Goal: Task Accomplishment & Management: Complete application form

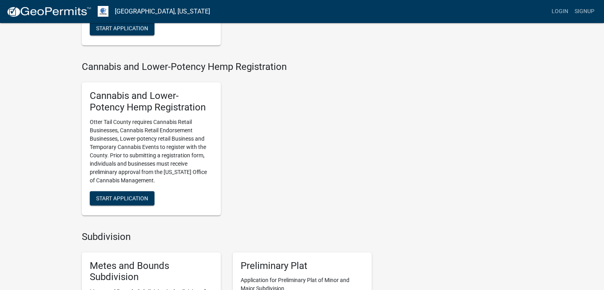
scroll to position [699, 0]
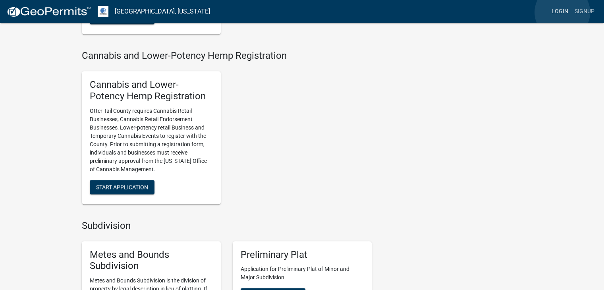
click at [562, 12] on link "Login" at bounding box center [559, 11] width 23 height 15
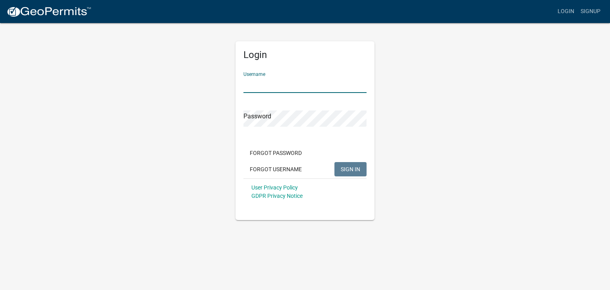
click at [310, 86] on input "Username" at bounding box center [304, 85] width 123 height 16
type input "MMStahn"
click at [351, 169] on span "SIGN IN" at bounding box center [350, 169] width 19 height 6
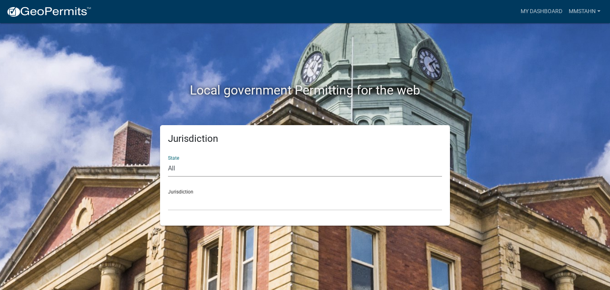
click at [192, 168] on select "All [US_STATE] [US_STATE] [US_STATE] [US_STATE] [US_STATE] [US_STATE] [US_STATE…" at bounding box center [305, 168] width 274 height 16
select select "[US_STATE]"
click at [186, 168] on select "All [US_STATE] [US_STATE] [US_STATE] [US_STATE] [US_STATE] [US_STATE] [US_STATE…" at bounding box center [305, 168] width 274 height 16
click at [176, 200] on select "[GEOGRAPHIC_DATA], [US_STATE] [GEOGRAPHIC_DATA], [US_STATE] [GEOGRAPHIC_DATA], …" at bounding box center [305, 202] width 274 height 16
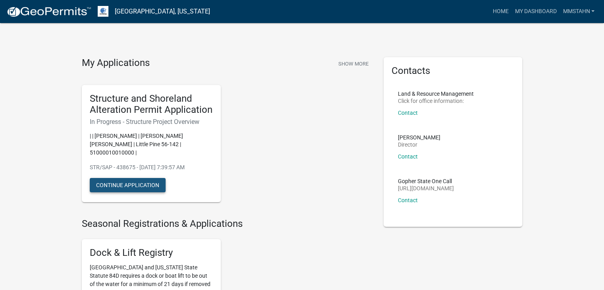
click at [128, 178] on button "Continue Application" at bounding box center [128, 185] width 76 height 14
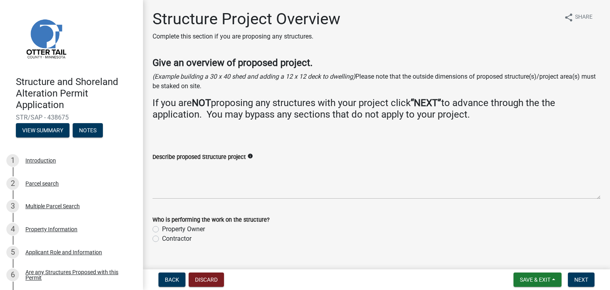
click at [177, 156] on label "Describe proposed Structure project" at bounding box center [198, 157] width 93 height 6
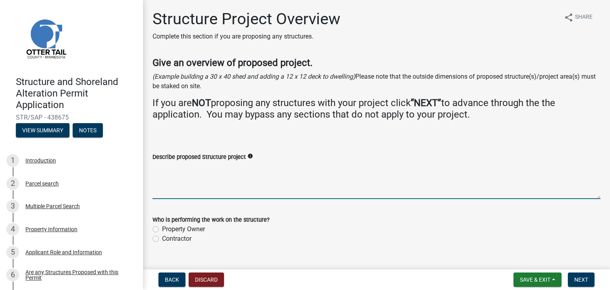
click at [177, 162] on textarea "Describe proposed Structure project" at bounding box center [376, 180] width 448 height 37
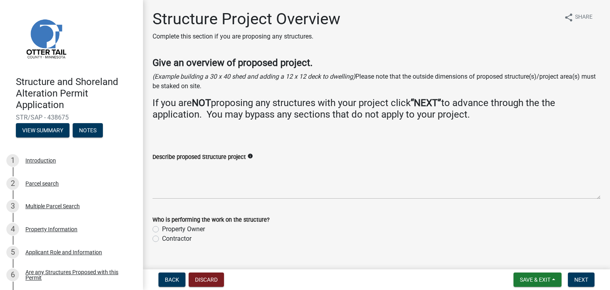
click at [173, 154] on label "Describe proposed Structure project" at bounding box center [198, 157] width 93 height 6
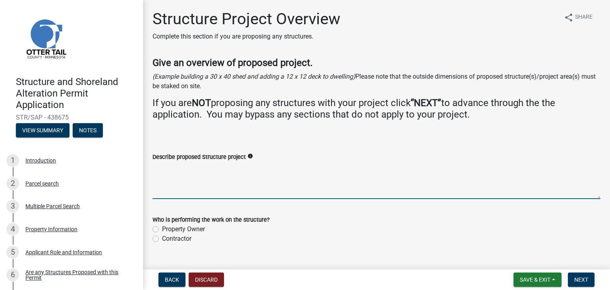
click at [173, 162] on textarea "Describe proposed Structure project" at bounding box center [376, 180] width 448 height 37
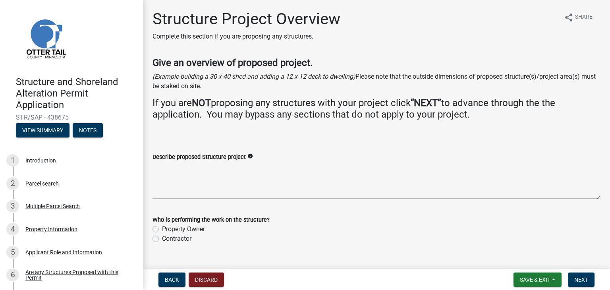
click at [249, 156] on icon "info" at bounding box center [250, 156] width 6 height 6
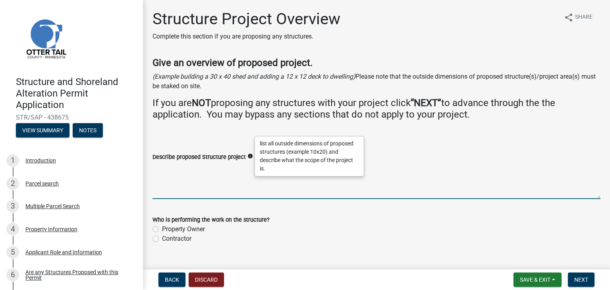
click at [187, 191] on textarea "Describe proposed Structure project" at bounding box center [376, 180] width 448 height 37
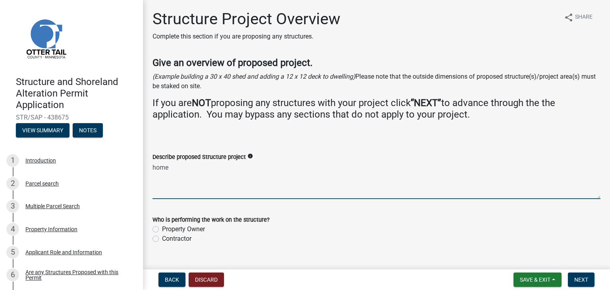
click at [188, 191] on textarea "home" at bounding box center [376, 180] width 448 height 37
type textarea "h"
click at [200, 162] on textarea "Describe proposed Structure project" at bounding box center [376, 180] width 448 height 37
type textarea "34X60 New home"
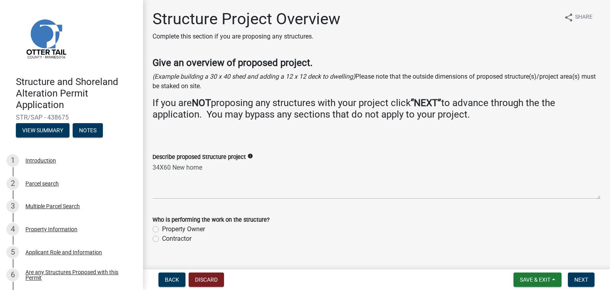
click at [248, 156] on icon "info" at bounding box center [250, 156] width 6 height 6
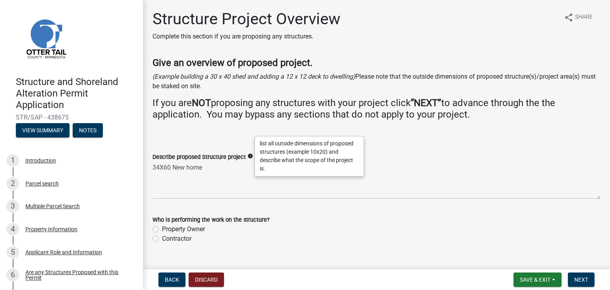
click at [162, 238] on label "Contractor" at bounding box center [176, 239] width 29 height 10
click at [162, 238] on input "Contractor" at bounding box center [164, 236] width 5 height 5
radio input "true"
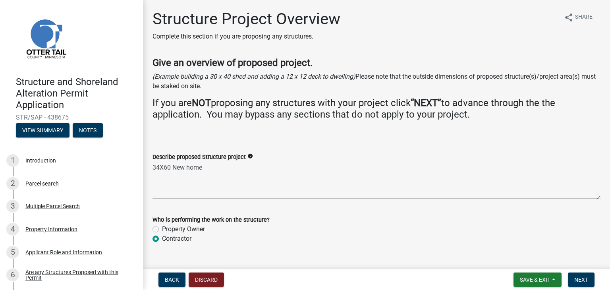
click at [162, 238] on label "Contractor" at bounding box center [176, 239] width 29 height 10
click at [162, 238] on input "Contractor" at bounding box center [164, 236] width 5 height 5
click at [575, 278] on span "Next" at bounding box center [581, 279] width 14 height 6
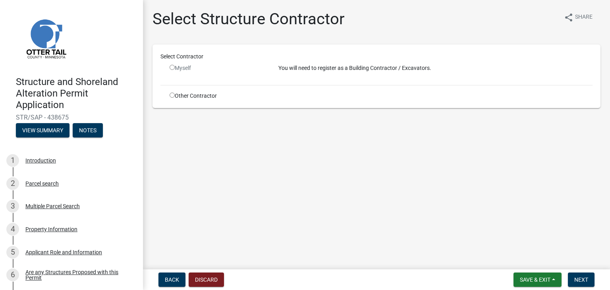
click at [173, 96] on input "radio" at bounding box center [172, 95] width 5 height 5
radio input "true"
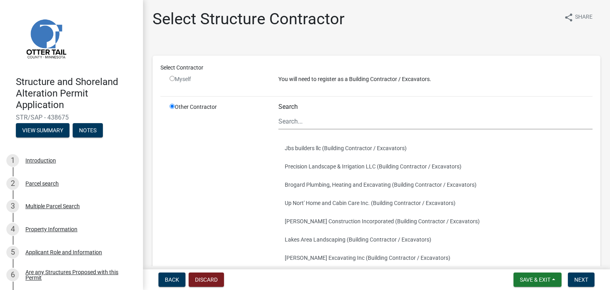
click at [224, 84] on div "Myself" at bounding box center [218, 82] width 109 height 15
click at [265, 104] on div "Other Contractor" at bounding box center [218, 230] width 109 height 254
click at [285, 119] on input "Search" at bounding box center [435, 121] width 314 height 16
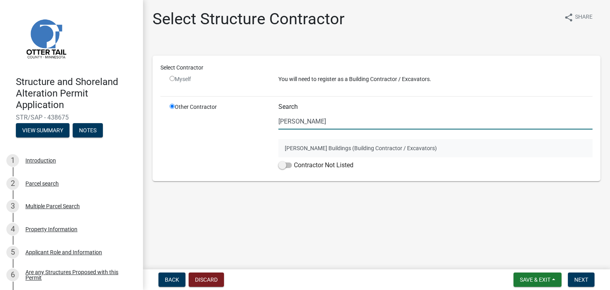
type input "[PERSON_NAME]"
click at [309, 148] on button "[PERSON_NAME] Buildings (Building Contractor / Excavators)" at bounding box center [435, 148] width 314 height 18
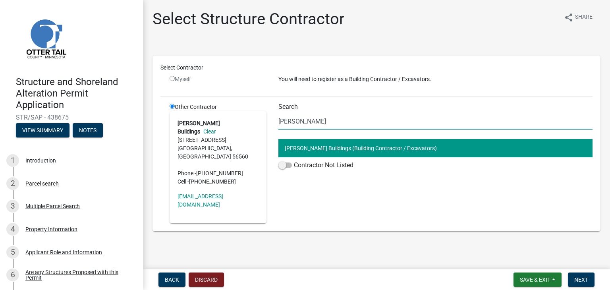
click at [292, 115] on input "[PERSON_NAME]" at bounding box center [435, 121] width 314 height 16
click at [216, 128] on link "Clear" at bounding box center [208, 131] width 16 height 6
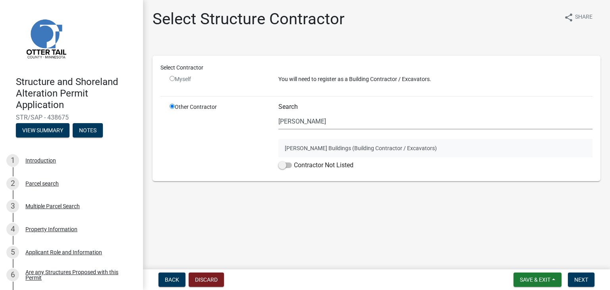
click at [303, 149] on button "[PERSON_NAME] Buildings (Building Contractor / Excavators)" at bounding box center [435, 148] width 314 height 18
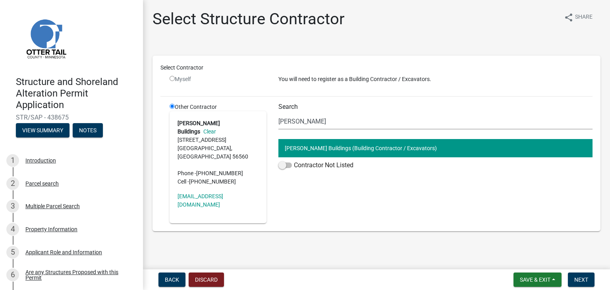
click at [201, 133] on address "[PERSON_NAME] Buildings Clear [STREET_ADDRESS] Phone - [PHONE_NUMBER] Cell - [P…" at bounding box center [217, 152] width 81 height 67
click at [173, 277] on span "Back" at bounding box center [172, 279] width 14 height 6
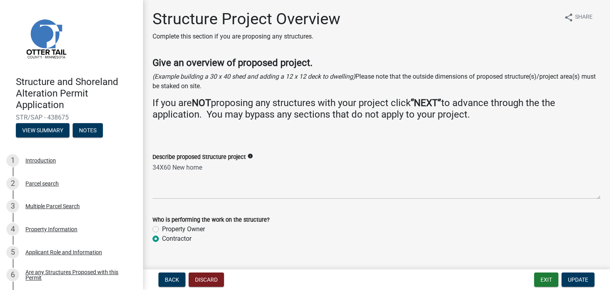
click at [184, 206] on form "Who is performing the work on the structure? Property Owner Contractor" at bounding box center [376, 224] width 448 height 38
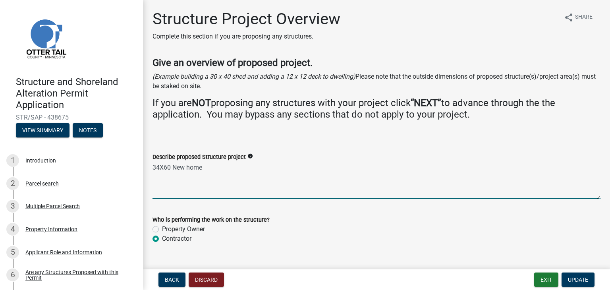
click at [209, 166] on textarea "34X60 New home" at bounding box center [376, 180] width 448 height 37
click at [262, 166] on textarea "34X60 Home building #1, 20X8 porch connected to building #1, 12X44" at bounding box center [376, 180] width 448 height 37
click at [260, 167] on textarea "34X60 Home building #1, 20X8 porch connected to building #1, 12X44" at bounding box center [376, 180] width 448 height 37
click at [389, 168] on textarea "34X60 Home building #1, 20X8 porch -building #2 connected to building #1, 12X44" at bounding box center [376, 180] width 448 height 37
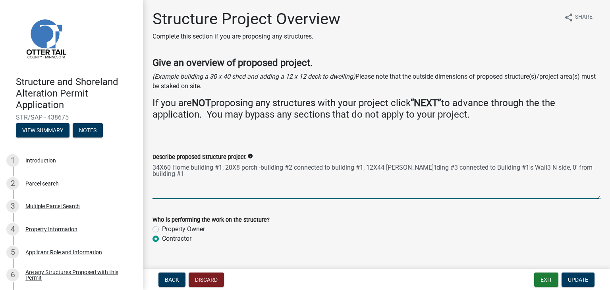
click at [396, 176] on textarea "34X60 Home building #1, 20X8 porch -building #2 connected to building #1, 12X44…" at bounding box center [376, 180] width 448 height 37
click at [578, 170] on textarea "34X60 Home building #1, 20X8 porch -building #2 connected to building #1, 12X44…" at bounding box center [376, 180] width 448 height 37
click at [226, 179] on textarea "34X60 Home building #1, 20X8 porch -building #2 connected to building #1, 12X44…" at bounding box center [376, 180] width 448 height 37
click at [262, 168] on textarea "34X60 Home building #1, 20X8 porch -building #2 connected to building #1, 12X44…" at bounding box center [376, 180] width 448 height 37
click at [160, 167] on textarea "34X60 Home building #1, 20X8 porchbuilding #2 connected to building #1, 12X44 b…" at bounding box center [376, 180] width 448 height 37
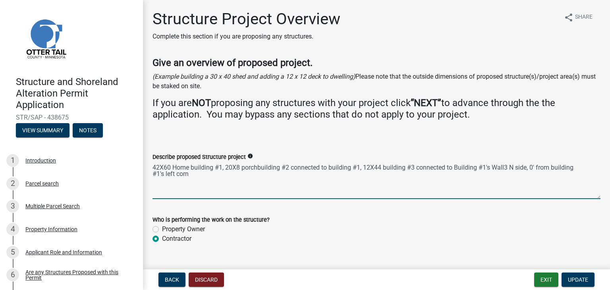
click at [218, 164] on textarea "42X60 Home building #1, 20X8 porchbuilding #2 connected to building #1, 12X44 b…" at bounding box center [376, 180] width 448 height 37
click at [189, 177] on textarea "42X60 Home building #1, 20X8 porchbuilding #2 connected to building #1, 12X44 b…" at bounding box center [376, 180] width 448 height 37
click at [192, 177] on textarea "42X60 Home building #1, 20X8 porchbuilding #2 connected to building #1, 12X44 b…" at bounding box center [376, 180] width 448 height 37
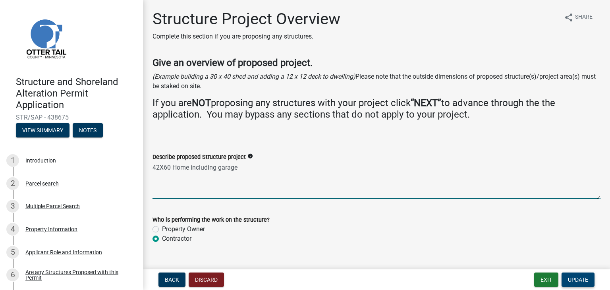
type textarea "42X60 Home including garage"
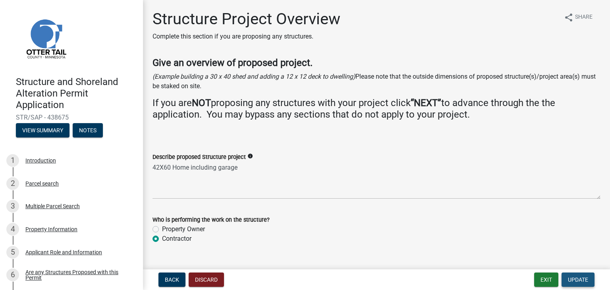
click at [562, 279] on button "Update" at bounding box center [577, 279] width 33 height 14
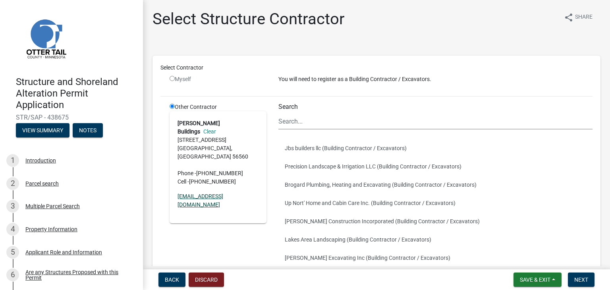
click at [211, 193] on link "[EMAIL_ADDRESS][DOMAIN_NAME]" at bounding box center [200, 200] width 46 height 15
click at [191, 232] on div "Other Contractor [PERSON_NAME] Buildings Clear [STREET_ADDRESS] Phone - [PHONE_…" at bounding box center [218, 230] width 109 height 254
click at [216, 128] on link "Clear" at bounding box center [208, 131] width 16 height 6
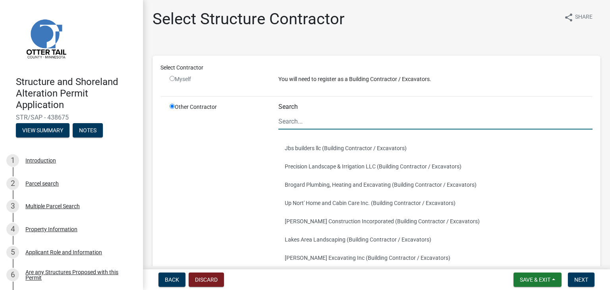
click at [280, 121] on input "Search" at bounding box center [435, 121] width 314 height 16
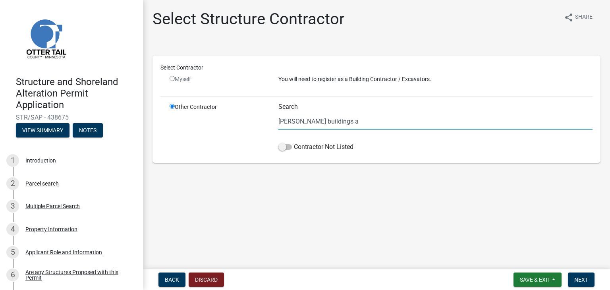
type input "[PERSON_NAME] buildings [GEOGRAPHIC_DATA] [GEOGRAPHIC_DATA]"
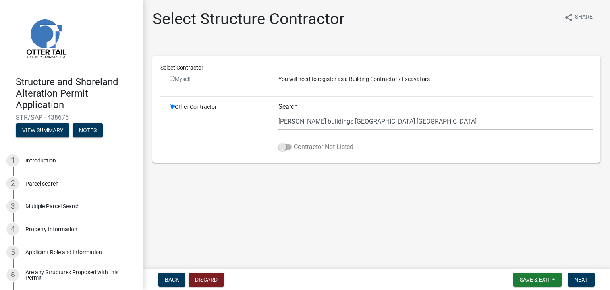
click at [279, 148] on span at bounding box center [284, 147] width 13 height 6
click at [294, 142] on input "Contractor Not Listed" at bounding box center [294, 142] width 0 height 0
click at [577, 278] on span "Next" at bounding box center [581, 279] width 14 height 6
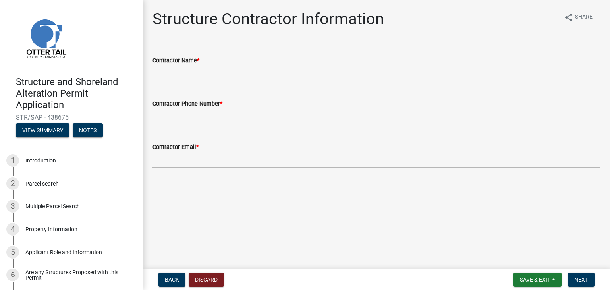
click at [170, 75] on input "Contractor Name *" at bounding box center [376, 73] width 448 height 16
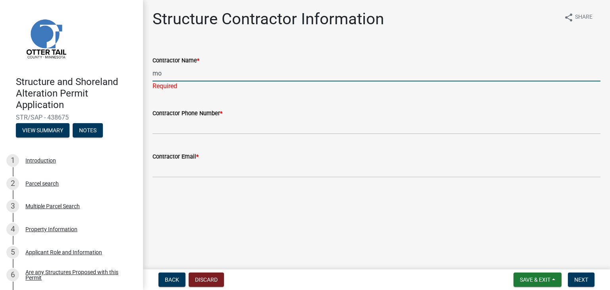
type input "m"
type input "[PERSON_NAME] Buildings"
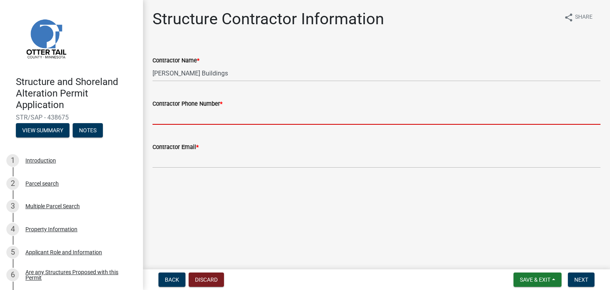
click at [158, 129] on wm-data-entity-input "Contractor Phone Number *" at bounding box center [376, 109] width 448 height 43
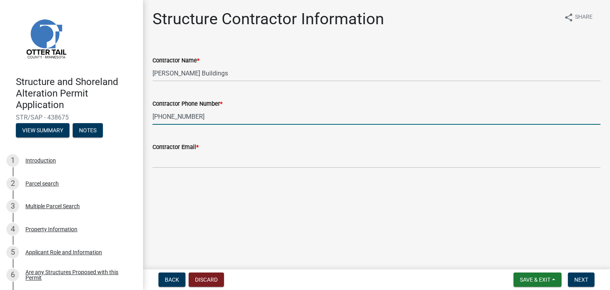
type input "[PHONE_NUMBER]"
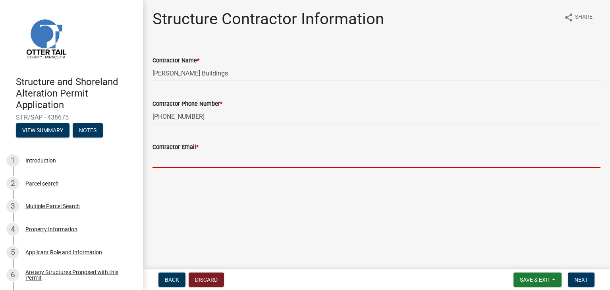
click at [182, 163] on input "Contractor Email *" at bounding box center [376, 160] width 448 height 16
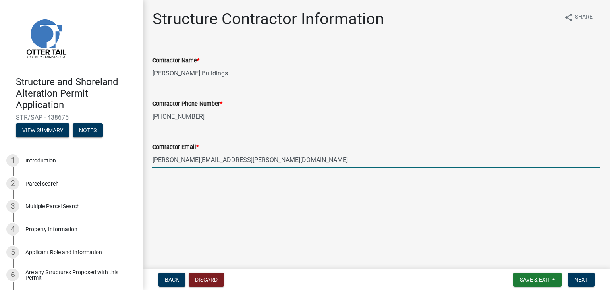
type input "[PERSON_NAME][EMAIL_ADDRESS][PERSON_NAME][DOMAIN_NAME]"
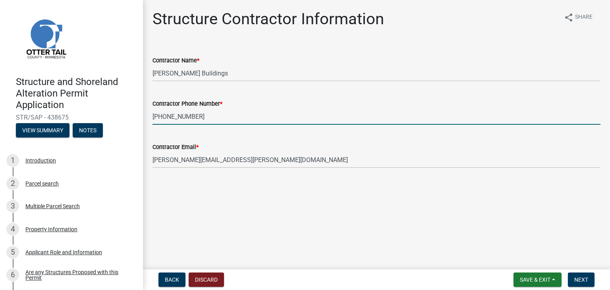
click at [206, 119] on input "[PHONE_NUMBER]" at bounding box center [376, 116] width 448 height 16
type input "[PHONE_NUMBER]"
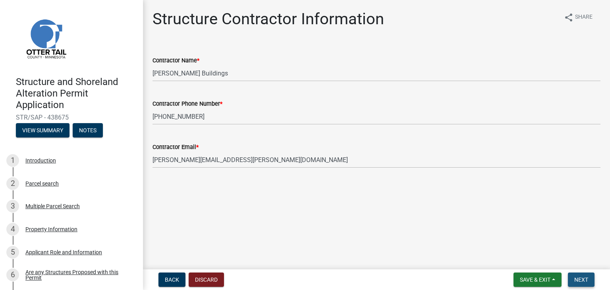
click at [584, 281] on span "Next" at bounding box center [581, 279] width 14 height 6
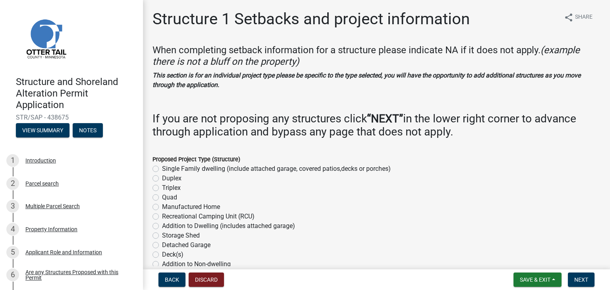
click at [162, 169] on label "Single Family dwelling (include attached garage, covered patios,decks or porche…" at bounding box center [276, 169] width 229 height 10
click at [162, 169] on input "Single Family dwelling (include attached garage, covered patios,decks or porche…" at bounding box center [164, 166] width 5 height 5
radio input "true"
click at [162, 173] on input "Duplex" at bounding box center [164, 175] width 5 height 5
radio input "true"
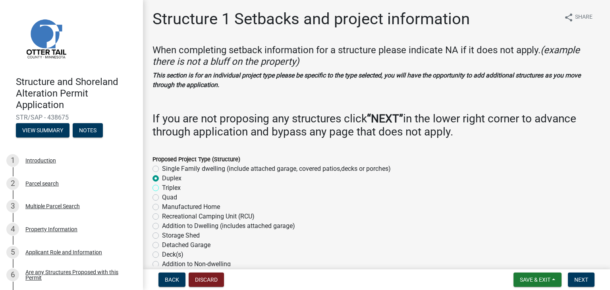
click at [162, 183] on input "Triplex" at bounding box center [164, 185] width 5 height 5
radio input "true"
click at [162, 173] on input "Duplex" at bounding box center [164, 175] width 5 height 5
radio input "true"
click at [162, 164] on input "Single Family dwelling (include attached garage, covered patios,decks or porche…" at bounding box center [164, 166] width 5 height 5
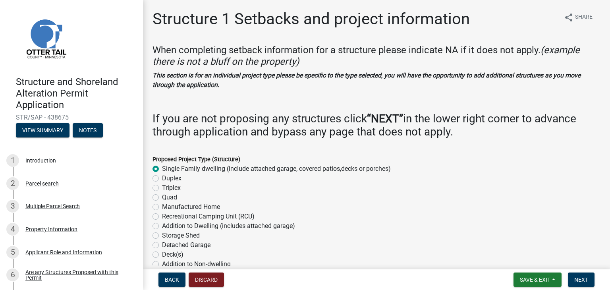
radio input "true"
click at [202, 240] on label "Detached Garage" at bounding box center [186, 245] width 48 height 10
click at [167, 240] on input "Detached Garage" at bounding box center [164, 242] width 5 height 5
radio input "true"
click at [162, 166] on label "Single Family dwelling (include attached garage, covered patios,decks or porche…" at bounding box center [276, 169] width 229 height 10
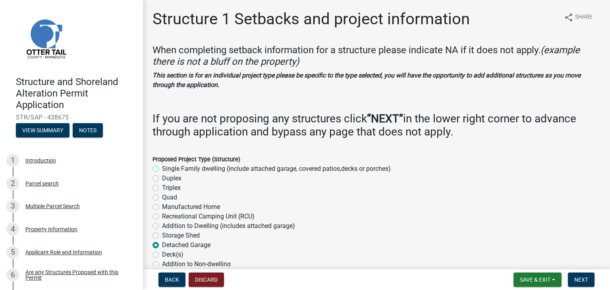
click at [162, 166] on input "Single Family dwelling (include attached garage, covered patios,decks or porche…" at bounding box center [164, 166] width 5 height 5
radio input "true"
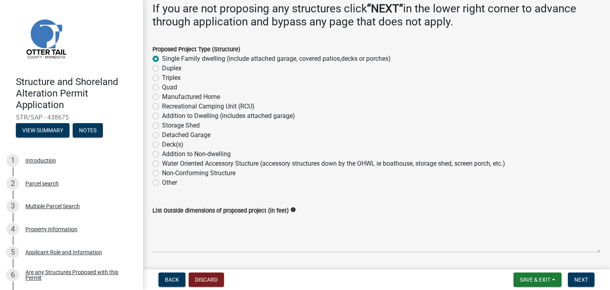
scroll to position [111, 0]
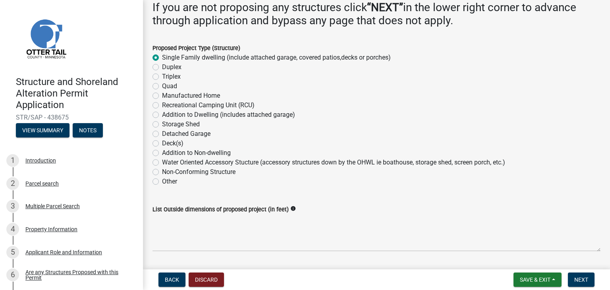
click at [291, 208] on icon "info" at bounding box center [293, 209] width 6 height 6
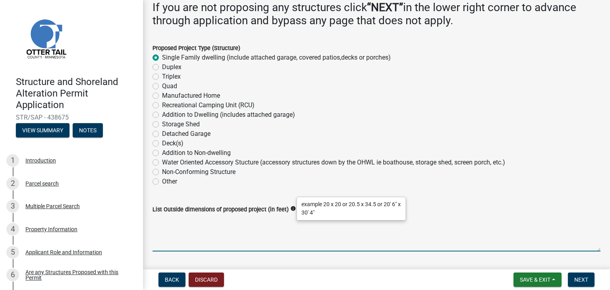
click at [237, 222] on textarea "List Outside dimensions of proposed project (in feet)" at bounding box center [376, 232] width 448 height 37
type textarea "42x60"
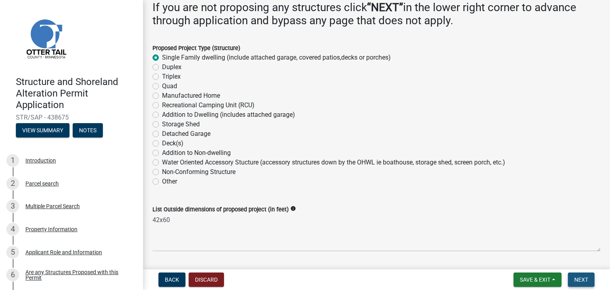
click at [584, 280] on span "Next" at bounding box center [581, 279] width 14 height 6
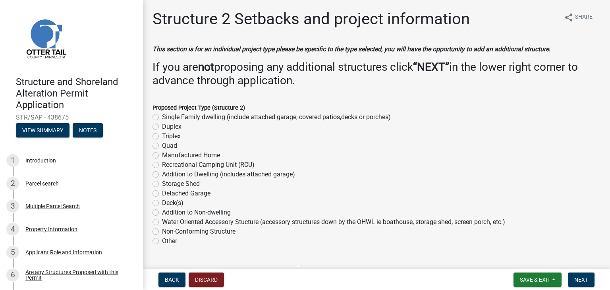
click at [251, 139] on div "Triplex" at bounding box center [376, 136] width 448 height 10
click at [578, 280] on span "Next" at bounding box center [581, 279] width 14 height 6
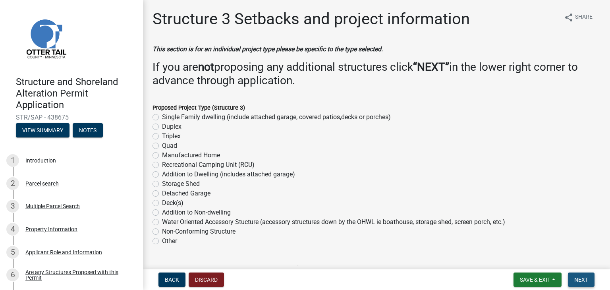
click at [579, 280] on span "Next" at bounding box center [581, 279] width 14 height 6
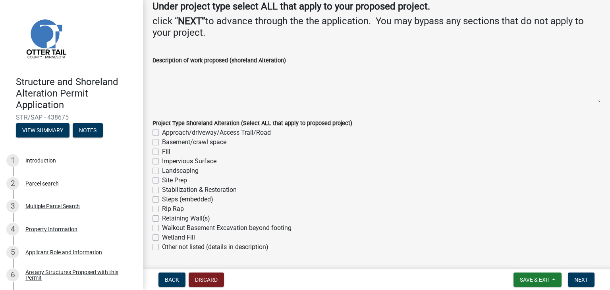
scroll to position [79, 0]
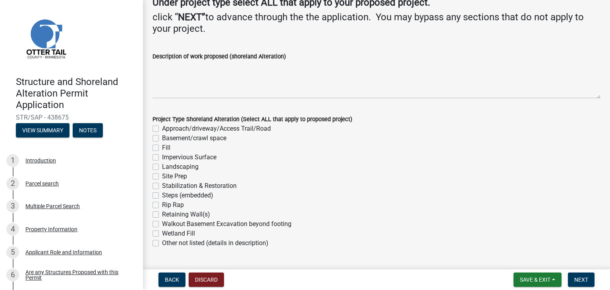
click at [162, 175] on label "Site Prep" at bounding box center [174, 177] width 25 height 10
click at [162, 175] on input "Site Prep" at bounding box center [164, 174] width 5 height 5
checkbox input "true"
checkbox input "false"
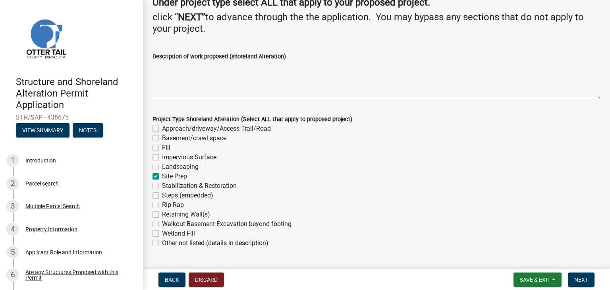
checkbox input "false"
checkbox input "true"
checkbox input "false"
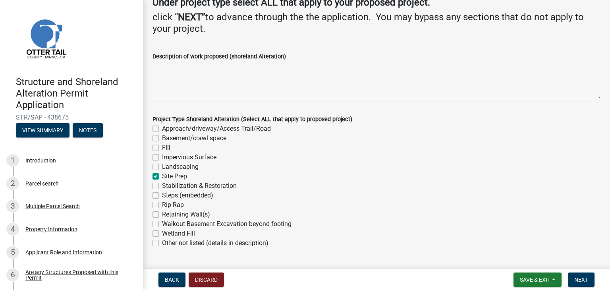
checkbox input "false"
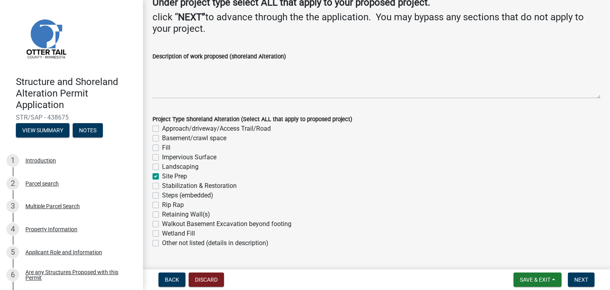
checkbox input "false"
click at [162, 165] on label "Landscaping" at bounding box center [180, 167] width 37 height 10
click at [162, 165] on input "Landscaping" at bounding box center [164, 164] width 5 height 5
checkbox input "true"
checkbox input "false"
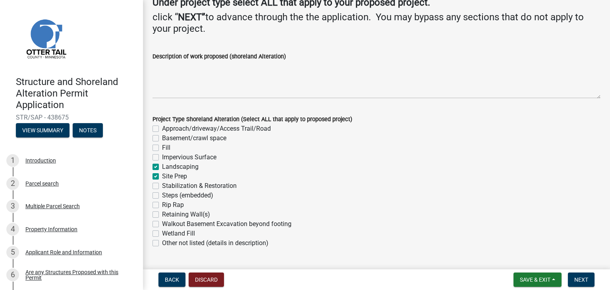
checkbox input "false"
checkbox input "true"
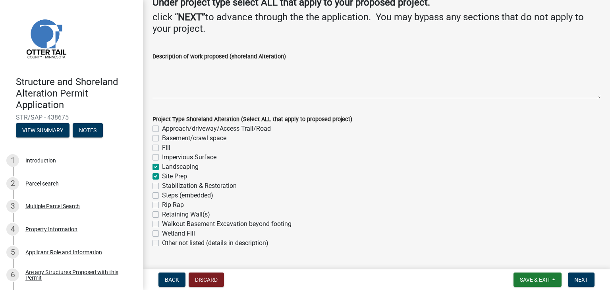
checkbox input "false"
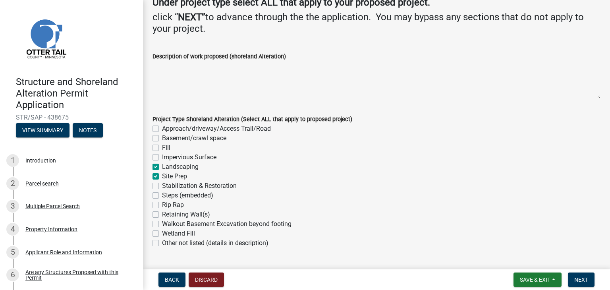
checkbox input "false"
click at [583, 280] on span "Next" at bounding box center [581, 279] width 14 height 6
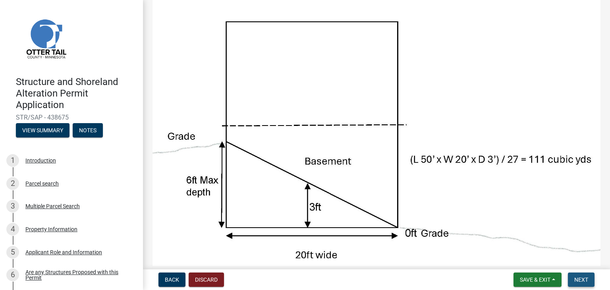
click at [578, 278] on span "Next" at bounding box center [581, 279] width 14 height 6
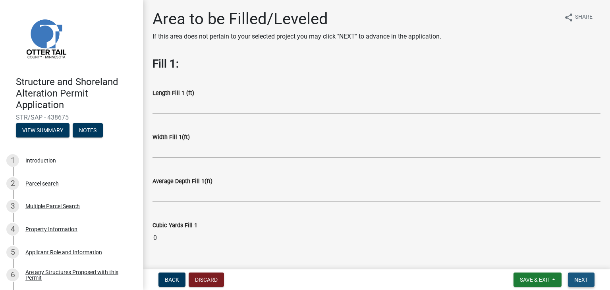
click at [578, 278] on span "Next" at bounding box center [581, 279] width 14 height 6
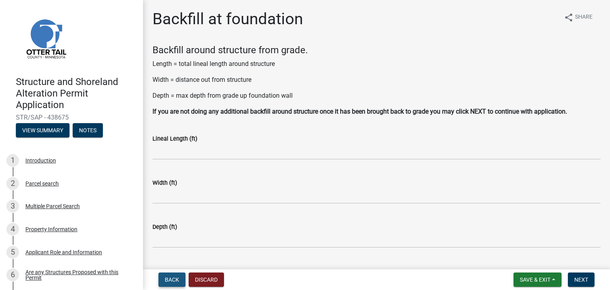
click at [176, 274] on button "Back" at bounding box center [171, 279] width 27 height 14
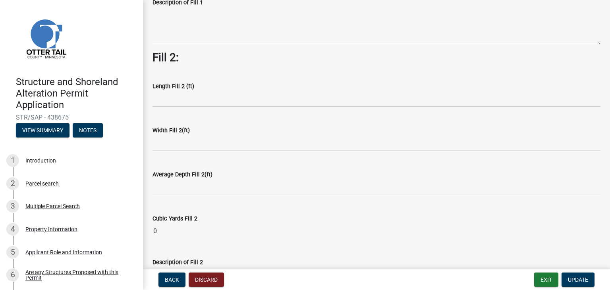
scroll to position [270, 0]
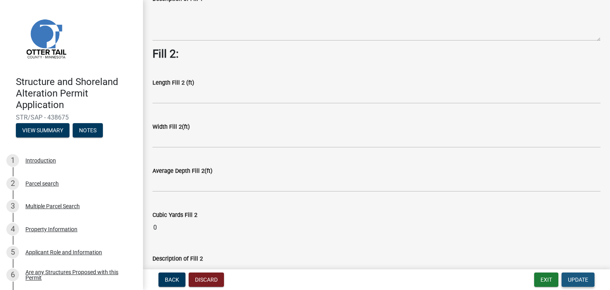
click at [581, 278] on span "Update" at bounding box center [578, 279] width 20 height 6
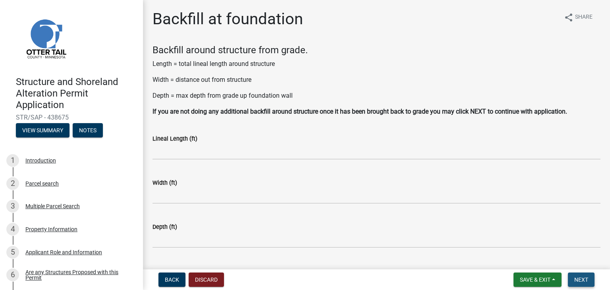
click at [581, 278] on span "Next" at bounding box center [581, 279] width 14 height 6
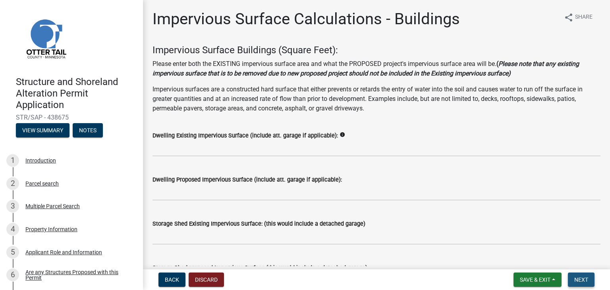
click at [581, 278] on span "Next" at bounding box center [581, 279] width 14 height 6
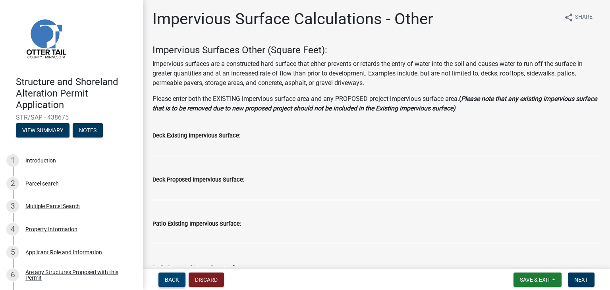
click at [169, 279] on span "Back" at bounding box center [172, 279] width 14 height 6
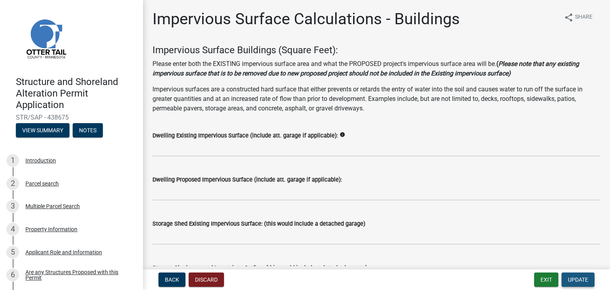
click at [583, 281] on span "Update" at bounding box center [578, 279] width 20 height 6
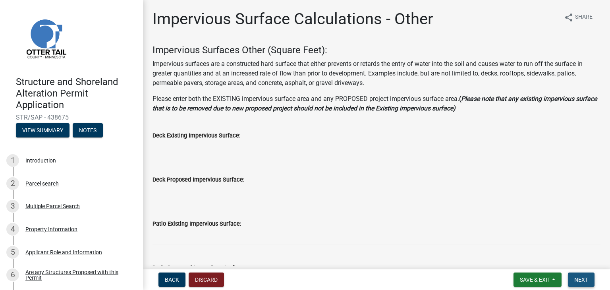
click at [583, 281] on span "Next" at bounding box center [581, 279] width 14 height 6
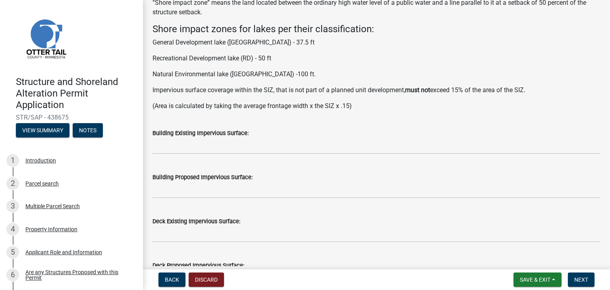
scroll to position [48, 0]
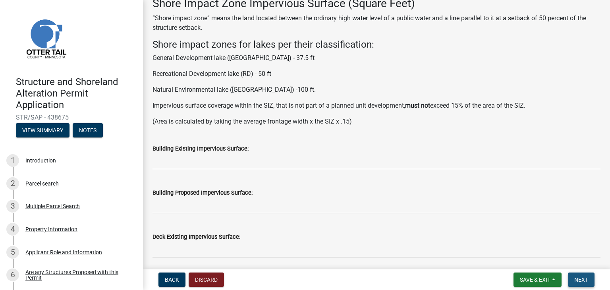
click at [587, 280] on span "Next" at bounding box center [581, 279] width 14 height 6
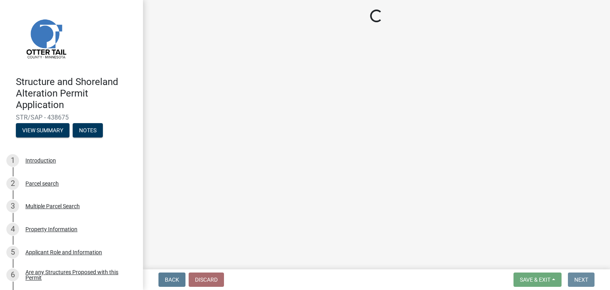
scroll to position [0, 0]
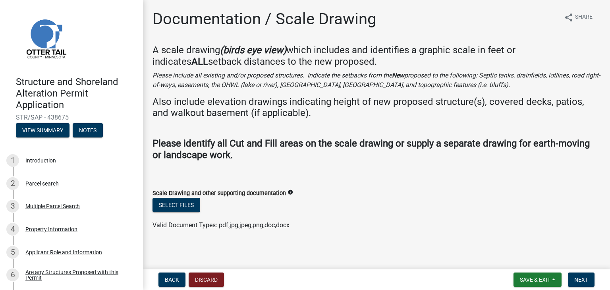
click at [297, 100] on h4 "Also include elevation drawings indicating height of new proposed structure(s),…" at bounding box center [376, 107] width 448 height 23
click at [544, 279] on span "Save & Exit" at bounding box center [535, 279] width 31 height 6
click at [535, 258] on button "Save & Exit" at bounding box center [530, 258] width 64 height 19
